Goal: Transaction & Acquisition: Purchase product/service

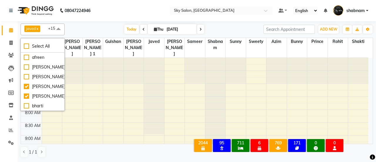
click at [5, 47] on link "Invoice" at bounding box center [9, 43] width 14 height 10
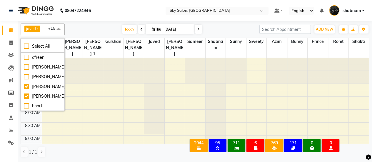
select select "3537"
select select "service"
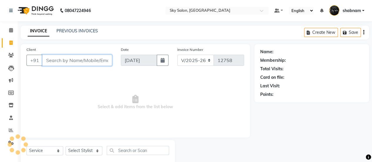
click at [73, 61] on input "Client" at bounding box center [77, 60] width 70 height 11
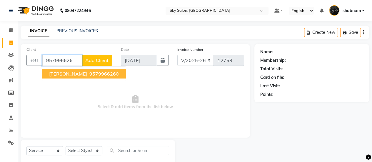
drag, startPoint x: 77, startPoint y: 78, endPoint x: 83, endPoint y: 75, distance: 7.5
click at [83, 75] on ngb-typeahead-window "shabnam khan 957996626 0" at bounding box center [84, 73] width 84 height 15
click at [83, 75] on button "shabnam khan 957996626 0" at bounding box center [84, 73] width 84 height 9
type input "9579966260"
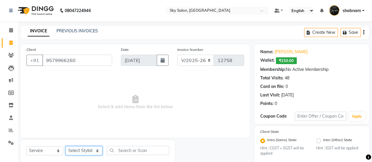
click at [80, 148] on select "Select Stylist afreen [PERSON_NAME] saha [PERSON_NAME] [PERSON_NAME] [PERSON_NA…" at bounding box center [84, 150] width 37 height 9
click at [66, 146] on select "Select Stylist afreen [PERSON_NAME] saha [PERSON_NAME] [PERSON_NAME] [PERSON_NA…" at bounding box center [84, 150] width 37 height 9
select select "46775"
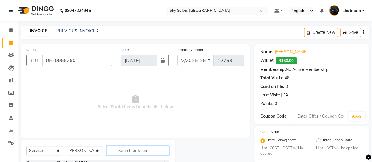
click at [126, 147] on input "text" at bounding box center [138, 150] width 62 height 9
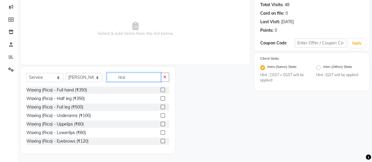
type input "rica"
click at [160, 89] on div at bounding box center [164, 89] width 9 height 7
click at [160, 89] on label at bounding box center [162, 90] width 4 height 4
click at [160, 89] on input "checkbox" at bounding box center [162, 90] width 4 height 4
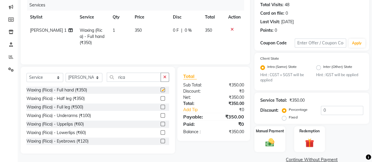
checkbox input "false"
click at [337, 109] on input "0" at bounding box center [341, 110] width 42 height 9
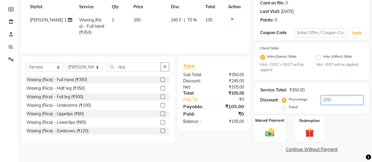
type input "070"
click at [271, 129] on img at bounding box center [269, 132] width 15 height 11
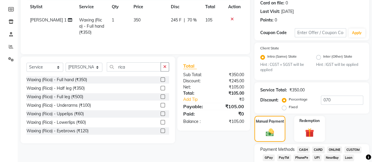
click at [266, 161] on span "GPay" at bounding box center [268, 157] width 12 height 7
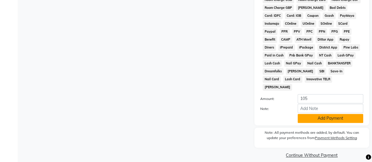
click at [326, 114] on button "Add Payment" at bounding box center [330, 118] width 66 height 9
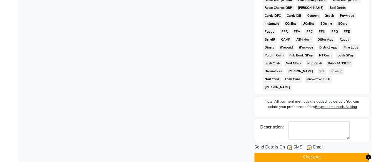
click at [287, 152] on button "Checkout" at bounding box center [311, 156] width 115 height 9
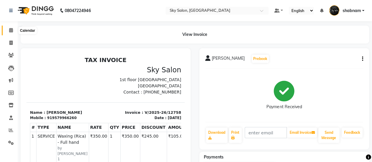
click at [7, 31] on span at bounding box center [11, 30] width 10 height 7
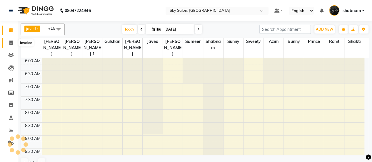
click at [13, 45] on span at bounding box center [11, 43] width 10 height 7
select select "service"
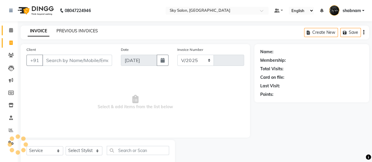
select select "3537"
type input "12759"
click at [80, 31] on link "PREVIOUS INVOICES" at bounding box center [76, 30] width 41 height 5
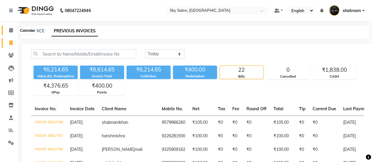
click at [11, 30] on icon at bounding box center [11, 30] width 4 height 4
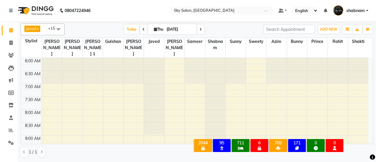
click at [51, 22] on div "javed x sam x shabnam x sunny x gurmeet x prince x Gulshan x azim x arbaj x Dar…" at bounding box center [197, 90] width 352 height 139
click at [51, 26] on span "+15" at bounding box center [53, 28] width 11 height 5
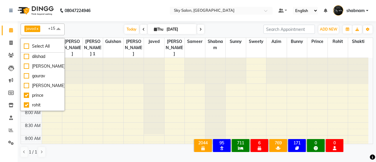
scroll to position [239, 0]
click at [48, 90] on li "[PERSON_NAME]" at bounding box center [42, 86] width 43 height 10
checkbox input "true"
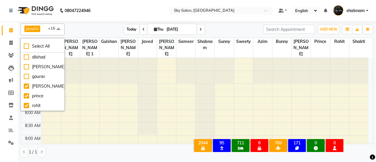
click at [126, 28] on span "Today" at bounding box center [131, 29] width 15 height 9
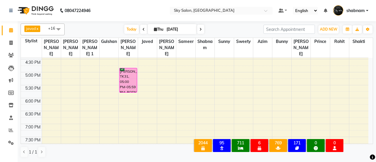
scroll to position [260, 0]
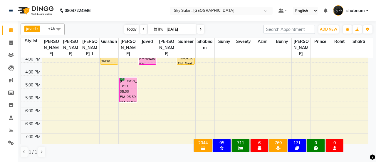
click at [132, 33] on span "Today" at bounding box center [131, 29] width 15 height 9
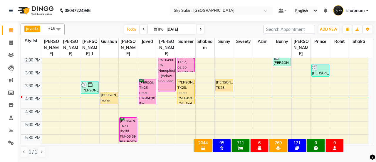
scroll to position [219, 0]
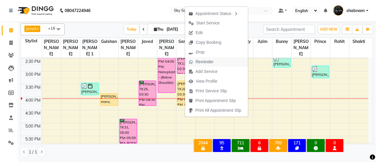
click at [207, 63] on span "Reminder" at bounding box center [205, 62] width 18 height 6
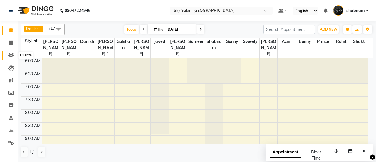
click at [12, 58] on span at bounding box center [11, 55] width 10 height 7
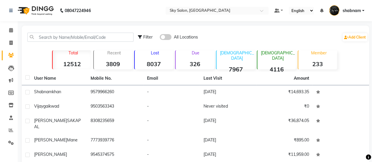
click at [9, 48] on li "Invoice" at bounding box center [9, 43] width 18 height 13
click at [12, 41] on icon at bounding box center [10, 43] width 3 height 4
select select "3537"
select select "service"
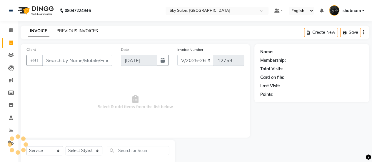
scroll to position [14, 0]
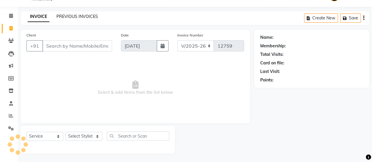
click at [63, 18] on link "PREVIOUS INVOICES" at bounding box center [76, 16] width 41 height 5
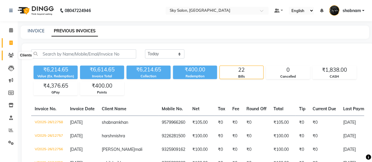
click at [14, 56] on span at bounding box center [11, 55] width 10 height 7
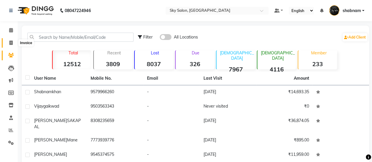
click at [7, 41] on span at bounding box center [11, 43] width 10 height 7
select select "service"
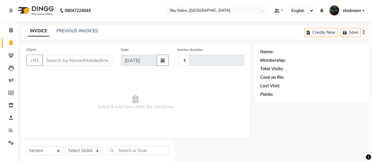
scroll to position [14, 0]
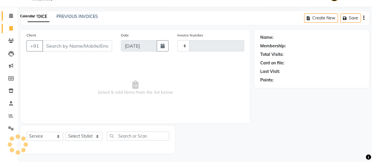
click at [13, 18] on span at bounding box center [11, 16] width 10 height 7
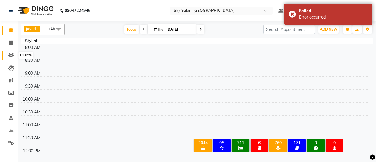
click at [8, 53] on span at bounding box center [11, 55] width 10 height 7
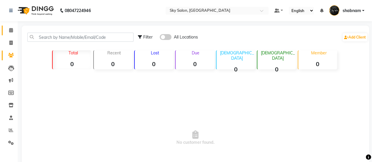
click at [4, 32] on link "Calendar" at bounding box center [9, 31] width 14 height 10
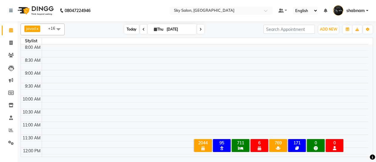
click at [133, 29] on span "Today" at bounding box center [131, 29] width 15 height 9
click at [131, 26] on span "Today" at bounding box center [131, 29] width 15 height 9
click at [135, 25] on span "Today" at bounding box center [131, 29] width 15 height 9
click at [13, 43] on span at bounding box center [11, 43] width 10 height 7
select select "service"
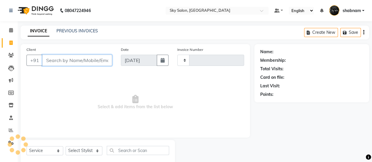
click at [83, 62] on input "Client" at bounding box center [77, 60] width 70 height 11
type input "mu"
type input "12760"
select select "3537"
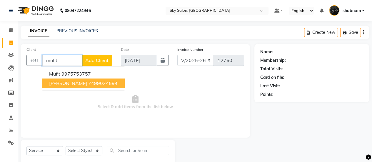
click at [88, 81] on ngb-highlight "7499024594" at bounding box center [102, 83] width 29 height 6
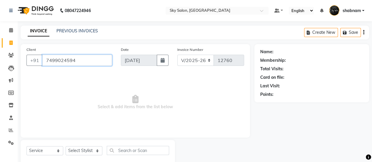
type input "7499024594"
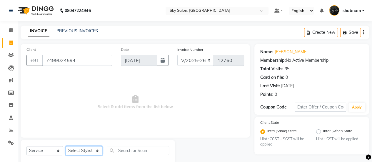
click at [84, 150] on select "Select Stylist afreen [PERSON_NAME] saha [PERSON_NAME] [PERSON_NAME] [PERSON_NA…" at bounding box center [84, 150] width 37 height 9
select select "20908"
click at [66, 146] on select "Select Stylist afreen [PERSON_NAME] saha [PERSON_NAME] [PERSON_NAME] [PERSON_NA…" at bounding box center [84, 150] width 37 height 9
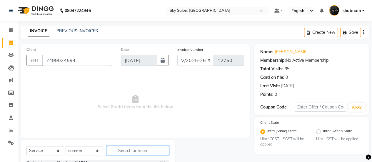
click at [152, 152] on input "text" at bounding box center [138, 150] width 62 height 9
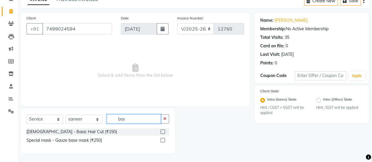
type input "bas"
click at [164, 130] on label at bounding box center [162, 131] width 4 height 4
click at [164, 130] on input "checkbox" at bounding box center [162, 132] width 4 height 4
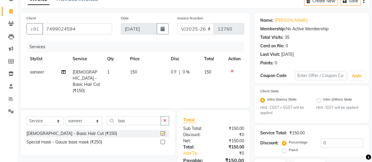
scroll to position [75, 0]
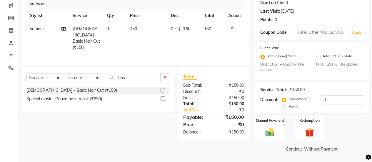
checkbox input "false"
click at [269, 137] on div "Manual Payment" at bounding box center [269, 128] width 32 height 27
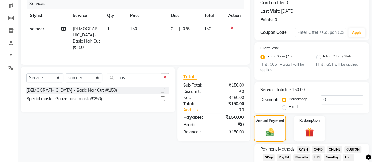
scroll to position [111, 0]
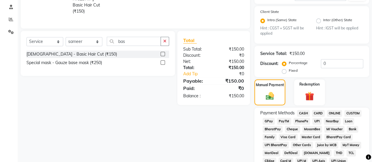
click at [273, 118] on span "GPay" at bounding box center [268, 121] width 12 height 7
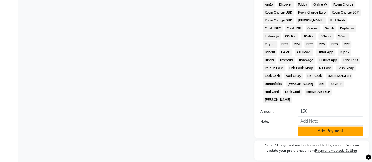
click at [303, 126] on button "Add Payment" at bounding box center [330, 130] width 66 height 9
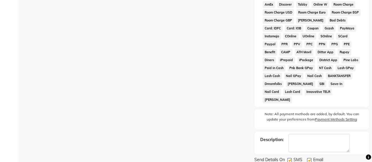
click at [287, 157] on div "SMS" at bounding box center [297, 160] width 20 height 7
click at [288, 158] on label at bounding box center [289, 160] width 4 height 4
click at [288, 158] on input "checkbox" at bounding box center [289, 160] width 4 height 4
checkbox input "false"
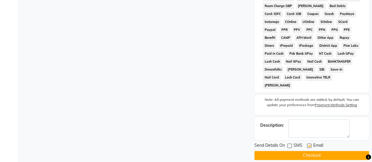
click at [291, 151] on button "Checkout" at bounding box center [311, 155] width 115 height 9
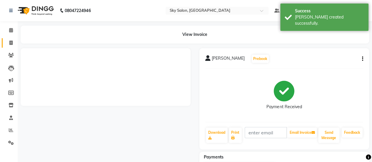
click at [2, 43] on link "Invoice" at bounding box center [9, 43] width 14 height 10
select select "service"
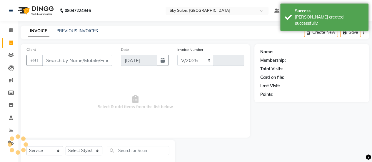
select select "3537"
type input "12761"
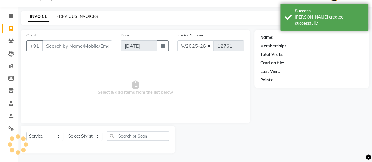
click at [83, 18] on link "PREVIOUS INVOICES" at bounding box center [76, 16] width 41 height 5
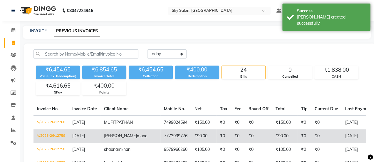
scroll to position [0, 1]
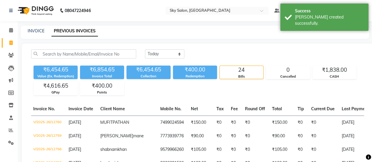
click at [8, 37] on li "Invoice" at bounding box center [9, 43] width 18 height 13
click at [19, 28] on body "08047224946 Select Location × Sky Salon, Khopoli Default Panel My Panel English…" at bounding box center [186, 81] width 372 height 162
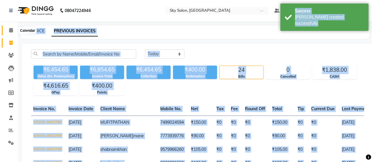
drag, startPoint x: 18, startPoint y: 28, endPoint x: 7, endPoint y: 29, distance: 10.7
click at [7, 29] on span at bounding box center [11, 30] width 10 height 7
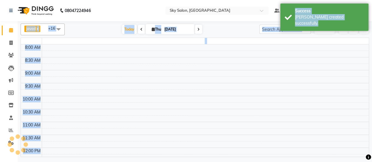
click at [7, 29] on span at bounding box center [11, 30] width 10 height 7
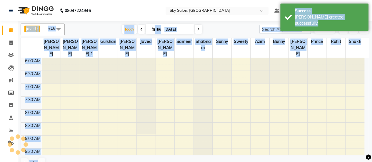
click at [65, 26] on div "javed x [PERSON_NAME] x [PERSON_NAME] x sunny x [PERSON_NAME] x [PERSON_NAME] x…" at bounding box center [195, 29] width 348 height 12
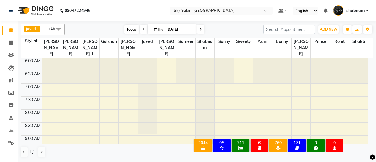
click at [127, 26] on span "Today" at bounding box center [131, 29] width 15 height 9
click at [3, 44] on link "Invoice" at bounding box center [9, 43] width 14 height 10
select select "service"
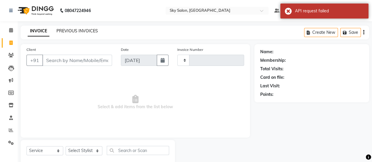
click at [85, 32] on link "PREVIOUS INVOICES" at bounding box center [76, 30] width 41 height 5
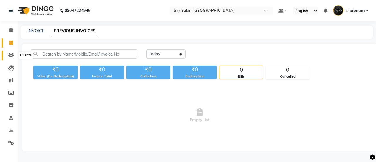
click at [7, 56] on span at bounding box center [11, 55] width 10 height 7
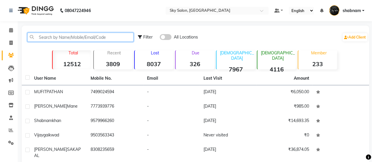
click at [88, 39] on input "text" at bounding box center [80, 37] width 106 height 9
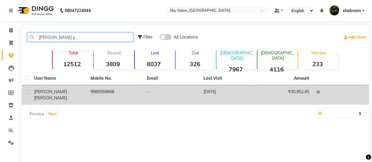
type input "[PERSON_NAME] p"
click at [126, 91] on td "9960559668" at bounding box center [115, 94] width 56 height 19
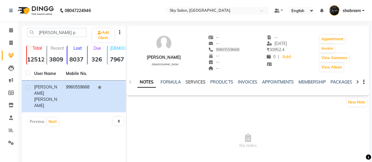
click at [197, 81] on link "SERVICES" at bounding box center [195, 81] width 20 height 5
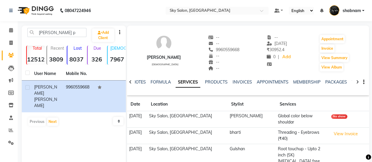
scroll to position [49, 0]
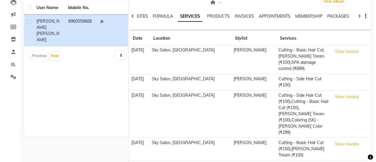
scroll to position [0, 0]
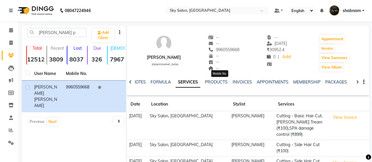
click at [228, 49] on span "9960559668" at bounding box center [223, 49] width 31 height 5
copy span "9960559668"
click at [8, 31] on span at bounding box center [11, 30] width 10 height 7
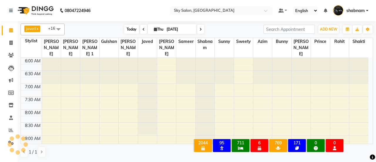
click at [127, 27] on span "Today" at bounding box center [131, 29] width 15 height 9
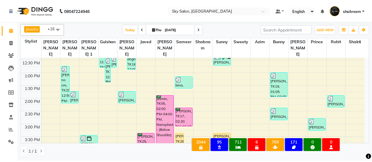
scroll to position [168, 0]
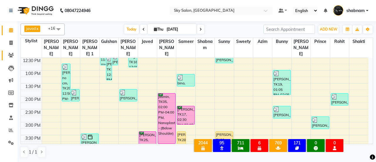
click at [8, 58] on link "Clients" at bounding box center [9, 56] width 14 height 10
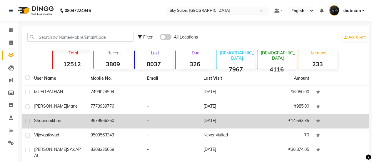
click at [86, 121] on td "[PERSON_NAME]" at bounding box center [59, 121] width 56 height 14
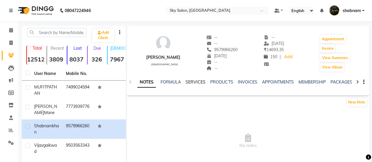
click at [192, 81] on link "SERVICES" at bounding box center [195, 81] width 20 height 5
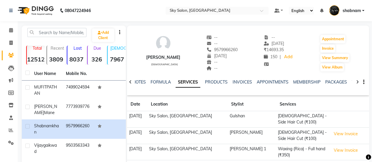
scroll to position [85, 0]
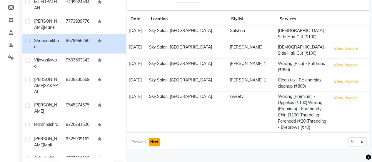
click at [157, 138] on button "Next" at bounding box center [154, 142] width 11 height 8
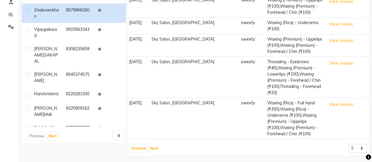
scroll to position [117, 0]
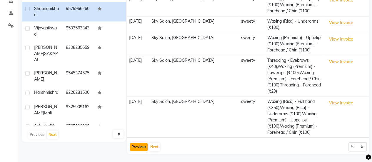
click at [140, 149] on button "Previous" at bounding box center [139, 147] width 18 height 8
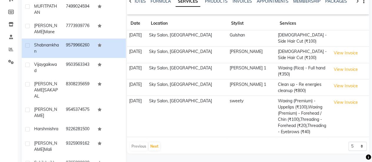
scroll to position [106, 0]
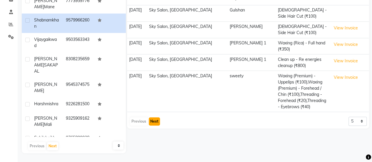
click at [153, 117] on button "Next" at bounding box center [154, 121] width 11 height 8
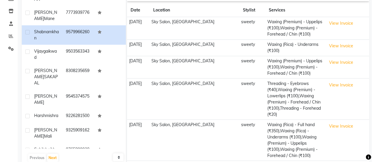
scroll to position [94, 0]
click at [277, 84] on td "Threading - Eyebrows (₹40),Waxing (Premium) - Lowerlips (₹100),Waxing (Premium)…" at bounding box center [294, 98] width 59 height 41
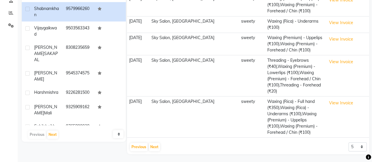
click at [195, 122] on td "Sky Salon, [GEOGRAPHIC_DATA]" at bounding box center [195, 116] width 90 height 41
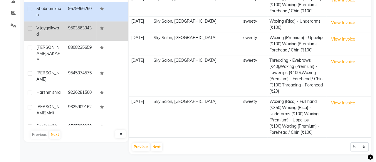
scroll to position [0, 0]
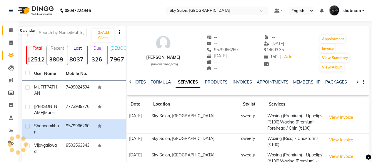
click at [14, 31] on span at bounding box center [11, 30] width 10 height 7
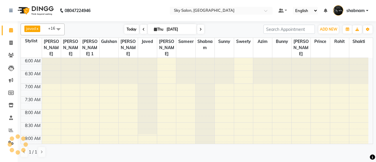
drag, startPoint x: 131, startPoint y: 34, endPoint x: 124, endPoint y: 31, distance: 7.5
click at [124, 31] on div "javed x [PERSON_NAME] x [PERSON_NAME] x sunny x [PERSON_NAME] x [PERSON_NAME] x…" at bounding box center [197, 29] width 352 height 12
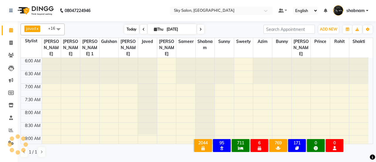
scroll to position [255, 0]
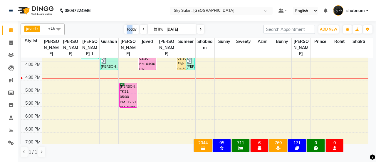
click at [124, 31] on span "Today" at bounding box center [131, 29] width 15 height 9
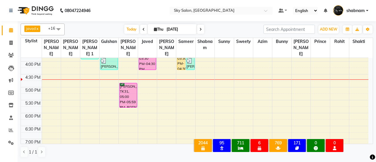
click at [9, 48] on li "Invoice" at bounding box center [9, 43] width 18 height 13
click at [9, 46] on link "Invoice" at bounding box center [9, 43] width 14 height 10
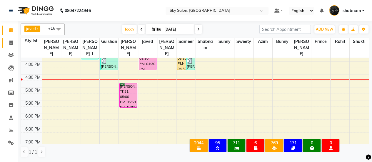
select select "3537"
select select "service"
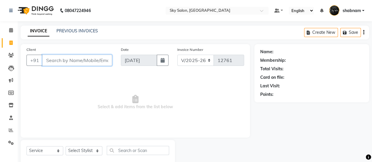
click at [82, 60] on input "Client" at bounding box center [77, 60] width 70 height 11
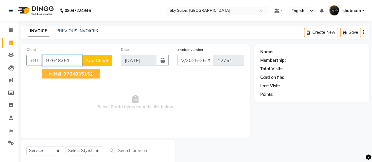
click at [84, 70] on button "nikhil 97648351 52" at bounding box center [71, 73] width 58 height 9
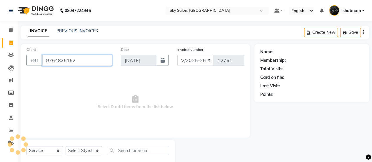
type input "9764835152"
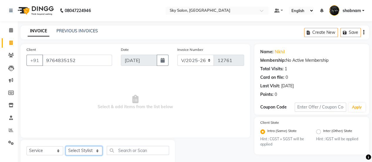
drag, startPoint x: 83, startPoint y: 155, endPoint x: 81, endPoint y: 129, distance: 25.9
click at [81, 129] on div "Client [PHONE_NUMBER] Date [DATE] Invoice Number V/2025 V/[PHONE_NUMBER] Select…" at bounding box center [135, 106] width 238 height 124
select select "43486"
click at [66, 146] on select "Select Stylist afreen [PERSON_NAME] saha [PERSON_NAME] [PERSON_NAME] [PERSON_NA…" at bounding box center [84, 150] width 37 height 9
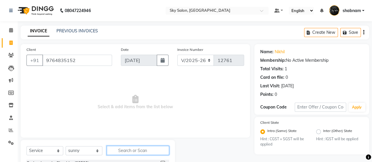
click at [140, 153] on input "text" at bounding box center [138, 150] width 62 height 9
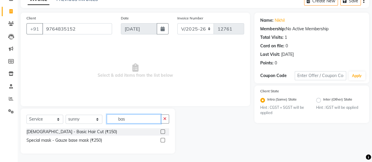
type input "bas"
click at [163, 132] on label at bounding box center [162, 131] width 4 height 4
click at [163, 132] on input "checkbox" at bounding box center [162, 132] width 4 height 4
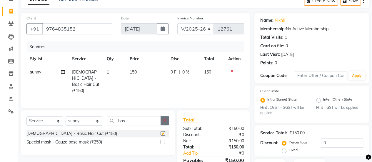
checkbox input "false"
click at [166, 121] on button "button" at bounding box center [164, 120] width 9 height 9
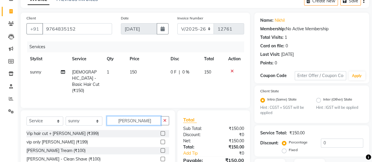
scroll to position [44, 0]
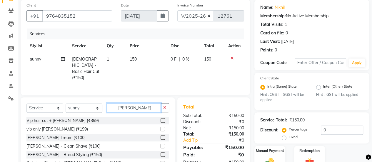
type input "[PERSON_NAME]"
click at [160, 135] on label at bounding box center [162, 137] width 4 height 4
click at [160, 136] on input "checkbox" at bounding box center [162, 138] width 4 height 4
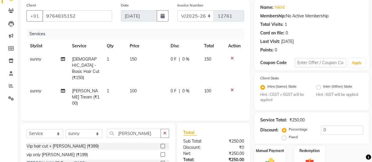
checkbox input "false"
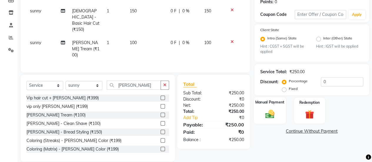
click at [276, 111] on img at bounding box center [269, 114] width 15 height 11
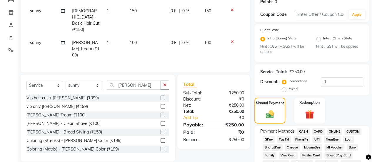
click at [271, 138] on span "GPay" at bounding box center [268, 139] width 12 height 7
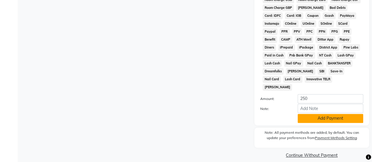
click at [307, 114] on button "Add Payment" at bounding box center [330, 118] width 66 height 9
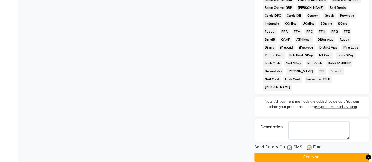
click at [290, 145] on label at bounding box center [289, 147] width 4 height 4
click at [290, 146] on input "checkbox" at bounding box center [289, 148] width 4 height 4
checkbox input "false"
click at [291, 155] on button "Checkout" at bounding box center [311, 156] width 115 height 9
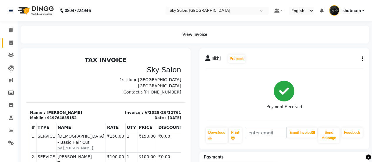
click at [4, 39] on li "Invoice" at bounding box center [9, 43] width 18 height 13
click at [4, 39] on link "Invoice" at bounding box center [9, 43] width 14 height 10
select select "service"
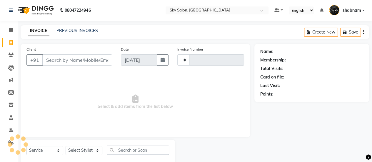
type input "12763"
select select "3537"
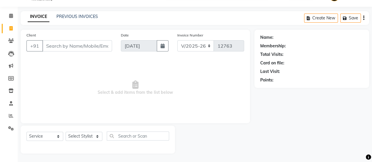
click at [65, 14] on div "PREVIOUS INVOICES" at bounding box center [76, 17] width 41 height 6
click at [67, 15] on link "PREVIOUS INVOICES" at bounding box center [76, 16] width 41 height 5
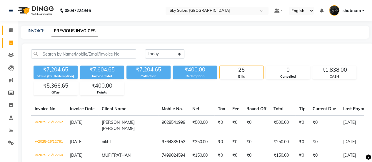
click at [8, 26] on link "Calendar" at bounding box center [9, 31] width 14 height 10
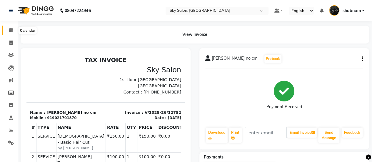
click at [10, 30] on icon at bounding box center [11, 30] width 4 height 4
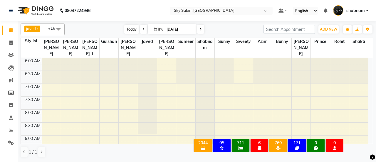
click at [135, 30] on span "Today" at bounding box center [131, 29] width 15 height 9
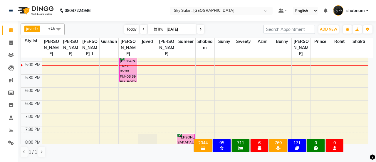
click at [126, 25] on span "Today" at bounding box center [131, 29] width 15 height 9
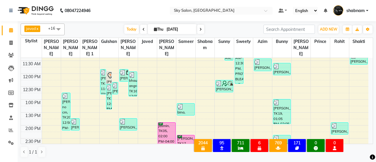
scroll to position [140, 0]
click at [17, 46] on app-home "08047224946 Select Location × Sky Salon, Khopoli Default Panel My Panel English…" at bounding box center [188, 80] width 376 height 161
drag, startPoint x: 17, startPoint y: 46, endPoint x: 11, endPoint y: 46, distance: 6.5
click at [11, 46] on li "Invoice" at bounding box center [9, 43] width 18 height 13
click at [11, 46] on span at bounding box center [11, 43] width 10 height 7
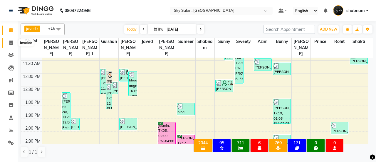
select select "3537"
select select "service"
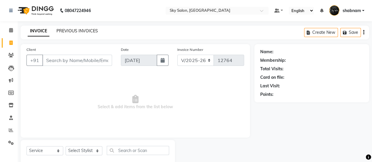
click at [83, 29] on link "PREVIOUS INVOICES" at bounding box center [76, 30] width 41 height 5
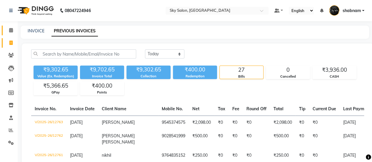
click at [8, 35] on link "Calendar" at bounding box center [9, 31] width 14 height 10
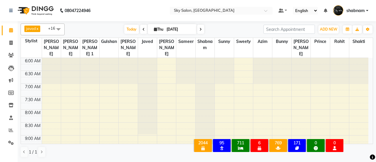
click at [127, 34] on div "javed x [PERSON_NAME] x [PERSON_NAME] x sunny x [PERSON_NAME] x [PERSON_NAME] x…" at bounding box center [197, 29] width 352 height 12
click at [133, 27] on span "Today" at bounding box center [131, 29] width 15 height 9
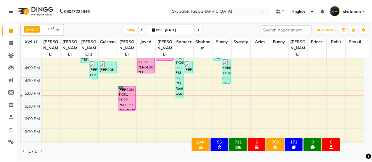
scroll to position [250, 0]
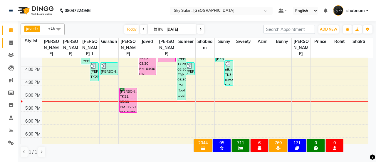
click at [5, 44] on link "Invoice" at bounding box center [9, 43] width 14 height 10
select select "3537"
select select "service"
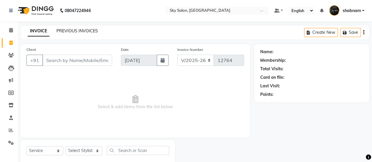
click at [74, 30] on link "PREVIOUS INVOICES" at bounding box center [76, 30] width 41 height 5
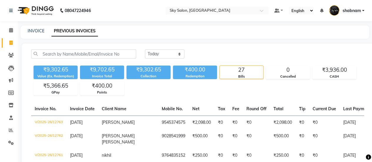
click at [57, 68] on div "₹9,302.65" at bounding box center [55, 70] width 44 height 8
copy div "9,302.65"
click at [101, 70] on div "₹9,702.65" at bounding box center [102, 70] width 44 height 8
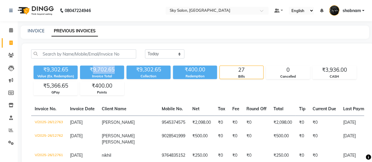
copy div "9,702.65"
click at [149, 68] on div "₹9,302.65 Value (Ex. Redemption) ₹9,702.65 Invoice Total ₹9,302.65 Collection ₹…" at bounding box center [197, 79] width 333 height 32
click at [149, 68] on div "₹9,302.65" at bounding box center [148, 70] width 44 height 8
copy div "9,302.65"
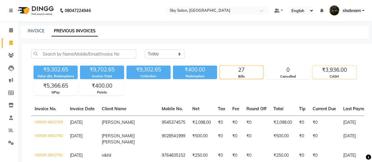
click at [334, 68] on div "₹3,936.00" at bounding box center [333, 70] width 43 height 8
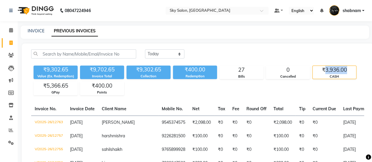
click at [334, 68] on div "₹3,936.00" at bounding box center [333, 70] width 43 height 8
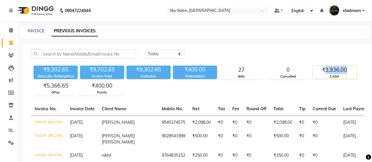
copy div "3,936.00"
click at [53, 87] on div "₹5,366.65" at bounding box center [55, 86] width 43 height 8
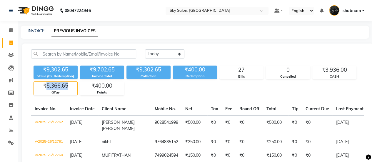
click at [53, 87] on div "₹5,366.65" at bounding box center [55, 86] width 43 height 8
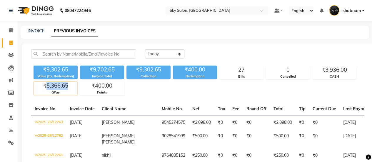
click at [53, 87] on div "₹5,366.65" at bounding box center [55, 86] width 43 height 8
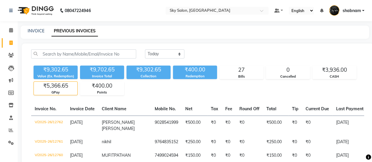
click at [53, 87] on div "₹5,366.65" at bounding box center [55, 86] width 43 height 8
copy div "5,366.65"
click at [8, 43] on span at bounding box center [11, 43] width 10 height 7
select select "service"
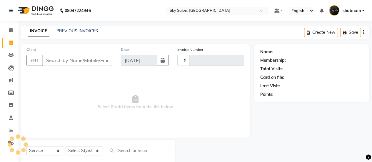
type input "12764"
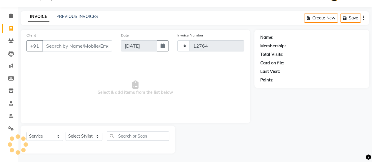
select select "3537"
click at [69, 42] on input "Client" at bounding box center [77, 45] width 70 height 11
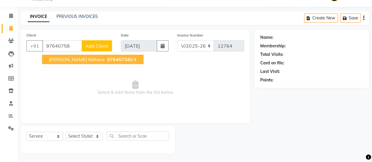
click at [80, 62] on span "chinmay nithare" at bounding box center [77, 59] width 56 height 6
type input "9764075864"
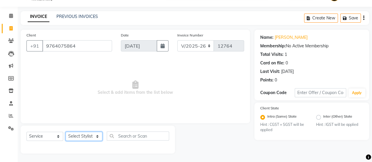
click at [85, 140] on select "Select Stylist afreen [PERSON_NAME] saha [PERSON_NAME] [PERSON_NAME] [PERSON_NA…" at bounding box center [84, 136] width 37 height 9
select select "89643"
click at [66, 132] on select "Select Stylist afreen [PERSON_NAME] saha [PERSON_NAME] [PERSON_NAME] [PERSON_NA…" at bounding box center [84, 136] width 37 height 9
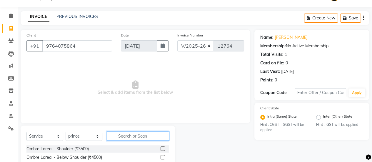
click at [150, 134] on input "text" at bounding box center [138, 135] width 62 height 9
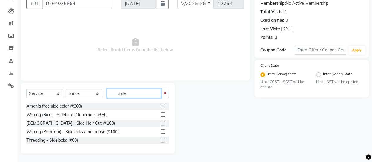
type input "side"
click at [163, 124] on label at bounding box center [162, 123] width 4 height 4
click at [163, 124] on input "checkbox" at bounding box center [162, 123] width 4 height 4
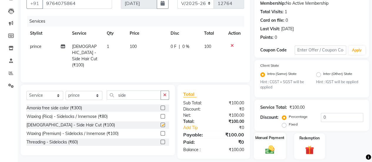
checkbox input "false"
click at [270, 141] on div "Manual Payment" at bounding box center [269, 146] width 32 height 27
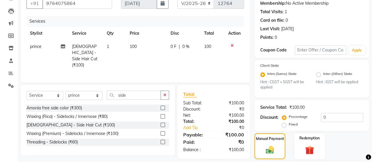
scroll to position [161, 0]
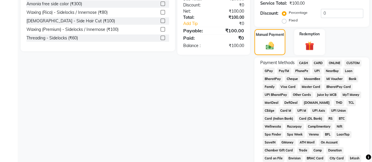
click at [305, 62] on span "CASH" at bounding box center [303, 63] width 13 height 7
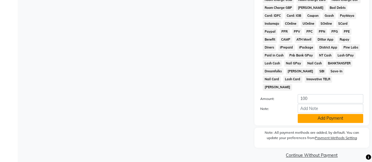
click at [311, 114] on button "Add Payment" at bounding box center [330, 118] width 66 height 9
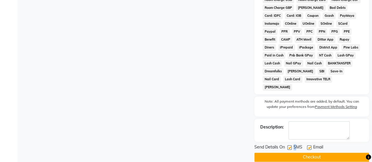
drag, startPoint x: 285, startPoint y: 141, endPoint x: 298, endPoint y: 143, distance: 13.2
click at [298, 144] on div "Send Details On SMS Email" at bounding box center [311, 147] width 115 height 7
click at [287, 145] on div at bounding box center [289, 148] width 4 height 6
click at [287, 145] on label at bounding box center [289, 147] width 4 height 4
click at [287, 146] on input "checkbox" at bounding box center [289, 148] width 4 height 4
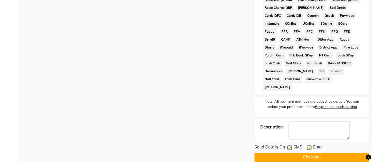
checkbox input "false"
click at [290, 152] on button "Checkout" at bounding box center [311, 156] width 115 height 9
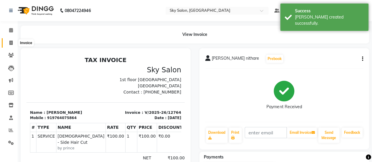
click at [12, 46] on span at bounding box center [11, 43] width 10 height 7
select select "3537"
select select "service"
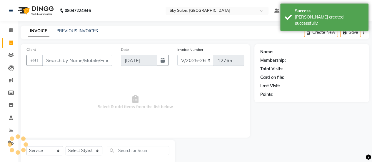
scroll to position [14, 0]
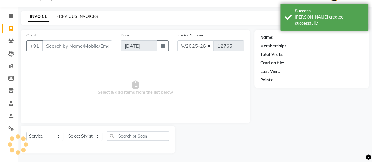
click at [70, 15] on link "PREVIOUS INVOICES" at bounding box center [76, 16] width 41 height 5
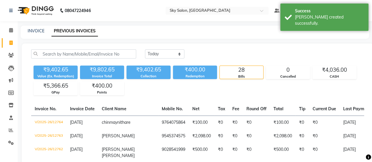
click at [61, 71] on div "₹9,402.65" at bounding box center [55, 70] width 44 height 8
copy div "9,402.65"
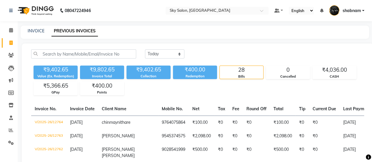
click at [103, 72] on div "₹9,802.65" at bounding box center [102, 70] width 44 height 8
copy div "9,802.65"
click at [2, 39] on link "Invoice" at bounding box center [9, 43] width 14 height 10
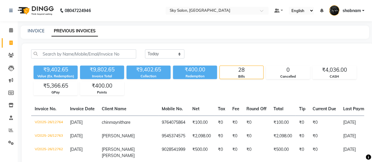
select select "3537"
select select "service"
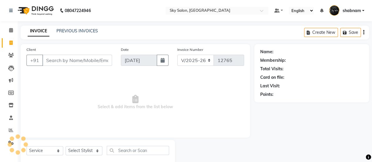
scroll to position [14, 0]
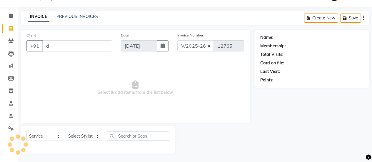
click at [77, 45] on input "d" at bounding box center [77, 45] width 70 height 11
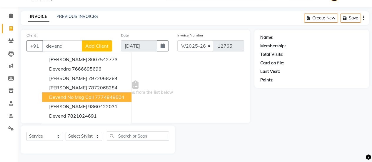
click at [98, 95] on ngb-highlight "7774949504" at bounding box center [109, 97] width 29 height 6
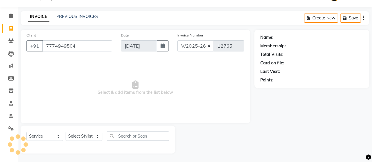
type input "7774949504"
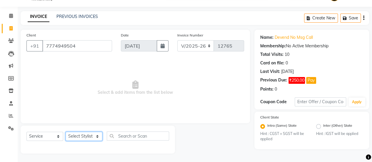
click at [93, 132] on select "Select Stylist afreen [PERSON_NAME] saha [PERSON_NAME] [PERSON_NAME] [PERSON_NA…" at bounding box center [84, 136] width 37 height 9
click at [66, 132] on select "Select Stylist afreen [PERSON_NAME] saha [PERSON_NAME] [PERSON_NAME] [PERSON_NA…" at bounding box center [84, 136] width 37 height 9
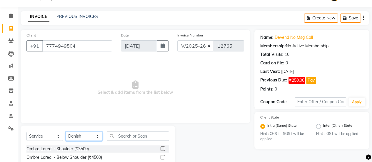
select select "46775"
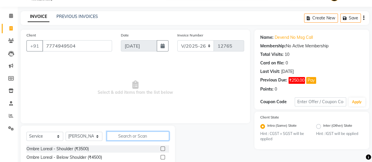
click at [138, 137] on input "text" at bounding box center [138, 135] width 62 height 9
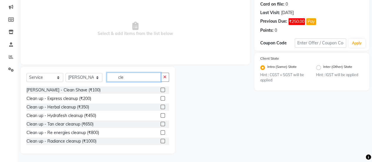
type input "cle"
click at [160, 108] on label at bounding box center [162, 107] width 4 height 4
click at [160, 108] on input "checkbox" at bounding box center [162, 107] width 4 height 4
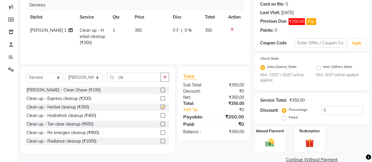
checkbox input "false"
click at [343, 111] on input "0" at bounding box center [341, 110] width 42 height 9
type input "020"
click at [278, 135] on div "Manual Payment" at bounding box center [269, 139] width 32 height 27
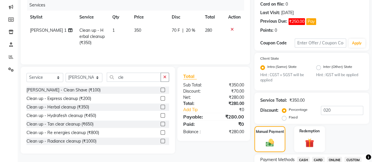
scroll to position [106, 0]
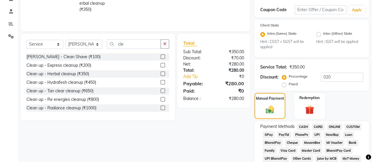
click at [265, 132] on span "GPay" at bounding box center [268, 134] width 12 height 7
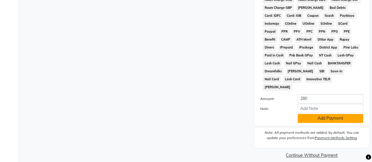
click at [317, 114] on button "Add Payment" at bounding box center [330, 118] width 66 height 9
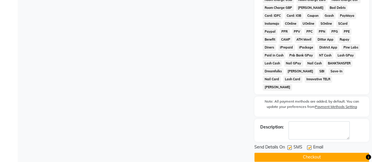
click at [288, 145] on label at bounding box center [289, 147] width 4 height 4
click at [288, 146] on input "checkbox" at bounding box center [289, 148] width 4 height 4
checkbox input "false"
click at [294, 152] on button "Checkout" at bounding box center [311, 156] width 115 height 9
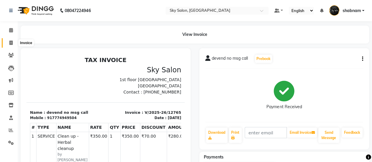
click at [8, 43] on span at bounding box center [11, 43] width 10 height 7
select select "3537"
select select "service"
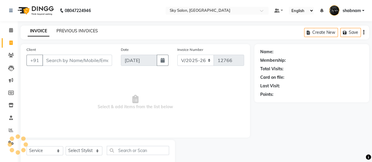
scroll to position [14, 0]
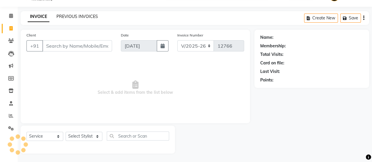
click at [74, 15] on link "PREVIOUS INVOICES" at bounding box center [76, 16] width 41 height 5
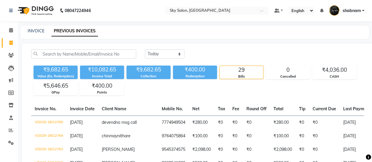
click at [56, 67] on div "₹9,682.65" at bounding box center [55, 70] width 44 height 8
copy div "9,682.65"
click at [105, 68] on div "₹10,082.65" at bounding box center [102, 70] width 44 height 8
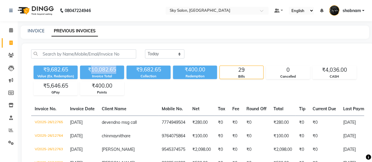
copy div "10,082.65"
click at [150, 66] on div "₹9,682.65" at bounding box center [148, 70] width 44 height 8
copy div "9,682.65"
click at [341, 70] on div "₹4,036.00" at bounding box center [333, 70] width 43 height 8
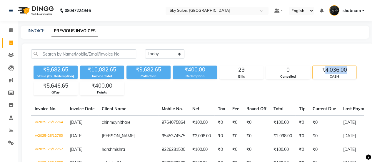
click at [341, 70] on div "₹4,036.00" at bounding box center [333, 70] width 43 height 8
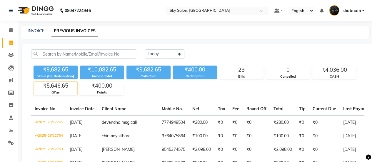
click at [47, 85] on div "₹5,646.65" at bounding box center [55, 86] width 43 height 8
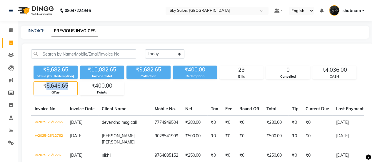
click at [47, 85] on div "₹5,646.65" at bounding box center [55, 86] width 43 height 8
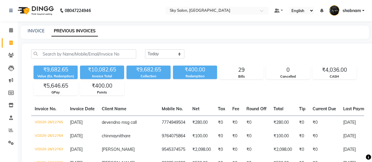
click at [176, 59] on div "Today Yesterday Custom Range" at bounding box center [254, 56] width 228 height 14
click at [173, 56] on select "Today Yesterday Custom Range" at bounding box center [164, 53] width 39 height 9
select select "yesterday"
click at [145, 49] on select "Today Yesterday Custom Range" at bounding box center [164, 53] width 39 height 9
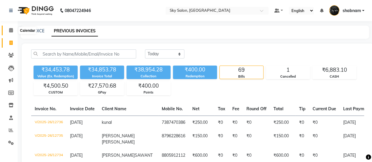
click at [10, 33] on span at bounding box center [11, 30] width 10 height 7
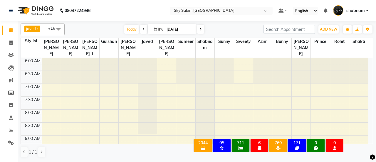
scroll to position [219, 0]
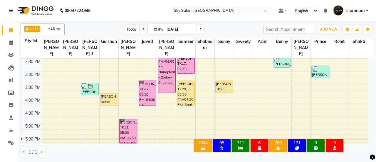
click at [132, 27] on span "Today" at bounding box center [131, 29] width 15 height 9
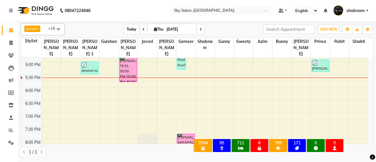
click at [132, 27] on span "Today" at bounding box center [131, 29] width 15 height 9
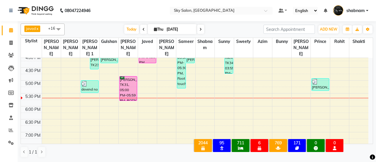
scroll to position [262, 0]
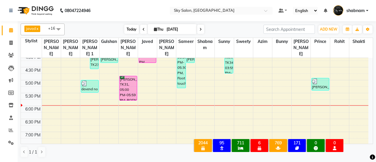
click at [134, 28] on span "Today" at bounding box center [131, 29] width 15 height 9
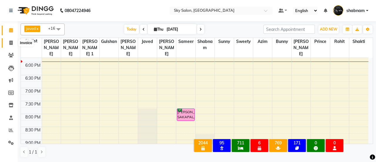
click at [9, 46] on span at bounding box center [11, 43] width 10 height 7
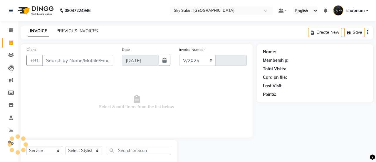
click at [85, 31] on link "PREVIOUS INVOICES" at bounding box center [76, 30] width 41 height 5
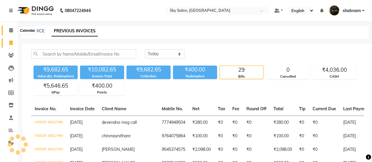
click at [13, 28] on span at bounding box center [11, 30] width 10 height 7
click at [11, 55] on icon at bounding box center [11, 55] width 6 height 4
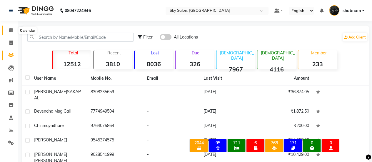
click at [12, 29] on icon at bounding box center [11, 30] width 4 height 4
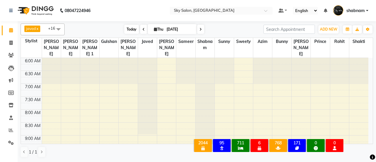
click at [133, 31] on span "Today" at bounding box center [131, 29] width 15 height 9
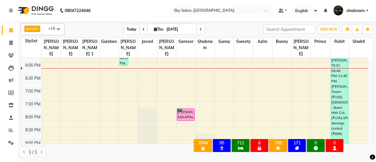
drag, startPoint x: 131, startPoint y: 22, endPoint x: 131, endPoint y: 27, distance: 5.0
click at [131, 27] on div "javed x [PERSON_NAME] x [PERSON_NAME] x sunny x [PERSON_NAME] x [PERSON_NAME] x…" at bounding box center [197, 90] width 352 height 139
click at [131, 27] on span "Today" at bounding box center [131, 29] width 15 height 9
click at [131, 25] on span "Today" at bounding box center [131, 29] width 15 height 9
click at [127, 33] on span "Today" at bounding box center [131, 29] width 15 height 9
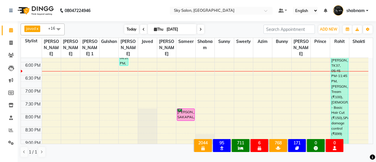
click at [127, 26] on span "Today" at bounding box center [131, 29] width 15 height 9
click at [176, 25] on input "[DATE]" at bounding box center [179, 29] width 29 height 9
select select "9"
select select "2025"
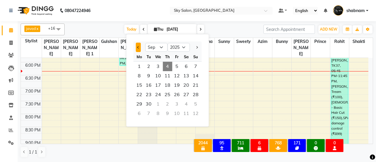
click at [139, 48] on button "Previous month" at bounding box center [138, 47] width 5 height 9
select select "8"
click at [175, 66] on span "1" at bounding box center [176, 66] width 9 height 9
type input "[DATE]"
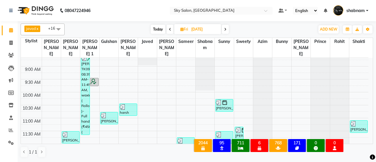
scroll to position [70, 0]
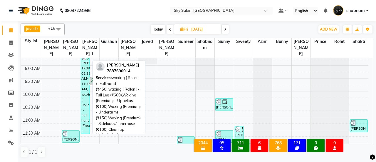
click at [83, 72] on div "TEJASWINI DESHMUKH, TK09, 08:35 AM-11:45 AM, waxing ( Rollon )- Full hand (₹450…" at bounding box center [85, 94] width 8 height 80
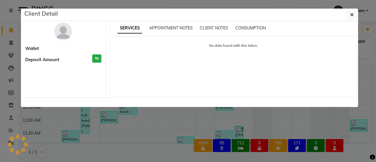
select select "3"
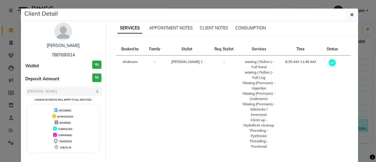
click at [56, 57] on div "TEJASWINI DESHMUKH 7887690014" at bounding box center [63, 51] width 76 height 16
click at [56, 53] on span "7887690014" at bounding box center [62, 54] width 23 height 5
click at [351, 10] on button "button" at bounding box center [351, 14] width 11 height 11
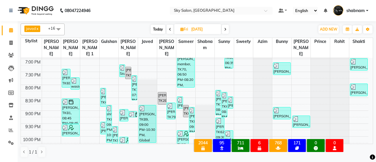
scroll to position [372, 0]
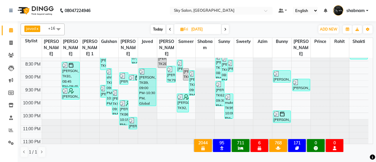
click at [226, 30] on icon at bounding box center [225, 30] width 2 height 4
type input "02-08-2025"
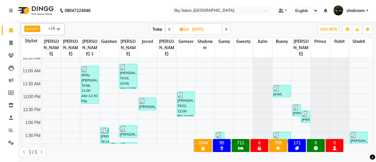
scroll to position [122, 0]
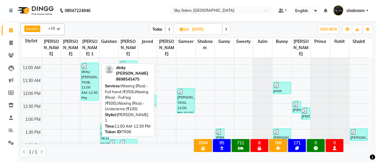
click at [89, 75] on div "dinky shetiya, TK06, 11:00 AM-12:30 PM, Waxing (Rica) - Full hand (₹350),Waxing…" at bounding box center [89, 81] width 17 height 37
select select "3"
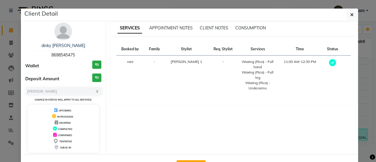
click at [69, 53] on span "8698545475" at bounding box center [62, 54] width 23 height 5
copy span "8698545475"
click at [350, 12] on span "button" at bounding box center [352, 15] width 4 height 6
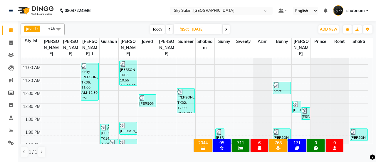
drag, startPoint x: 153, startPoint y: 23, endPoint x: 156, endPoint y: 29, distance: 7.2
click at [156, 29] on div "javed x sam x shabnam x sunny x gurmeet x prince x Gulshan x azim x arbaj x Dar…" at bounding box center [197, 90] width 352 height 139
click at [156, 29] on span "Today" at bounding box center [157, 29] width 15 height 9
type input "[DATE]"
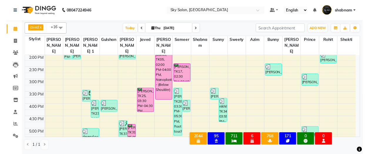
scroll to position [208, 0]
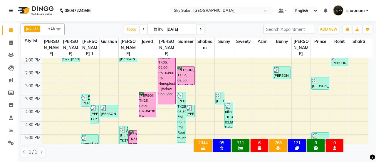
click at [122, 3] on nav "08047224946 Select Location × Sky Salon, Khopoli Default Panel My Panel English…" at bounding box center [188, 10] width 376 height 21
